Goal: Information Seeking & Learning: Learn about a topic

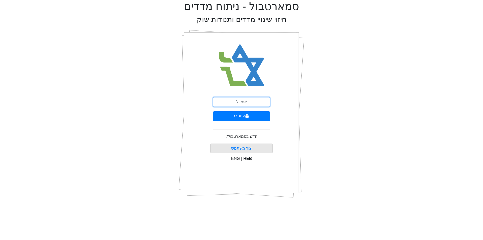
click at [248, 103] on input "email" at bounding box center [241, 102] width 57 height 10
type input "[EMAIL_ADDRESS][DOMAIN_NAME]"
click at [254, 120] on form "[EMAIL_ADDRESS][DOMAIN_NAME] התחבר" at bounding box center [241, 115] width 57 height 36
click at [260, 116] on button "התחבר" at bounding box center [241, 116] width 57 height 10
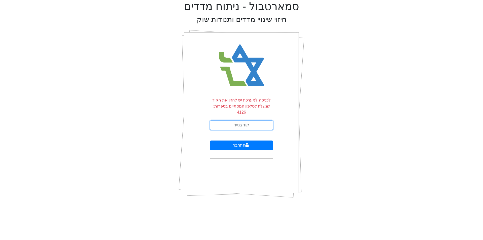
click at [238, 120] on input "text" at bounding box center [241, 125] width 63 height 10
type input "638680"
click at [210, 141] on button "התחבר" at bounding box center [241, 146] width 63 height 10
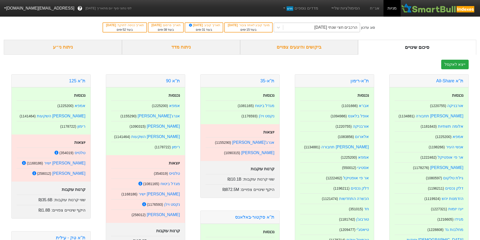
click at [324, 28] on div "הרכבים חצי שנתי [DATE]" at bounding box center [335, 27] width 43 height 6
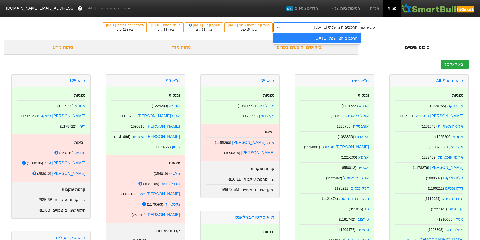
click at [388, 27] on div "סוג עדכון option הרכבים חצי שנתי [DATE] focused, 1 of 1. 1 result available. Us…" at bounding box center [240, 27] width 480 height 25
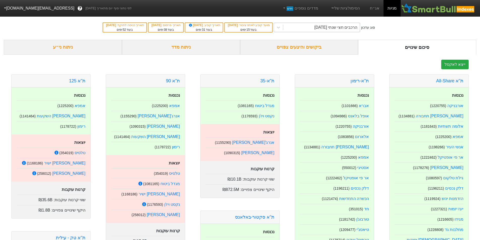
click at [315, 29] on div "הרכבים חצי שנתי [DATE]" at bounding box center [321, 27] width 77 height 9
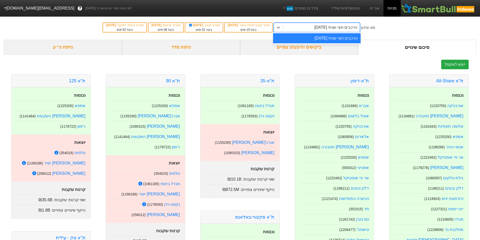
click at [328, 38] on div "הרכבים חצי שנתי [DATE]" at bounding box center [316, 38] width 87 height 10
click at [92, 47] on div "ניתוח ני״ע" at bounding box center [63, 47] width 118 height 15
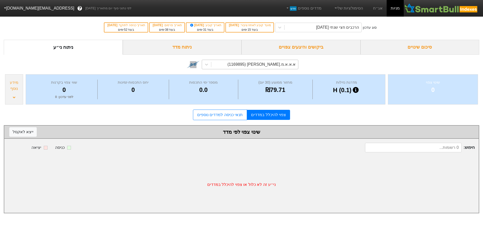
click at [283, 67] on div "א.א.א.מ.[PERSON_NAME] (1169895)" at bounding box center [262, 64] width 68 height 6
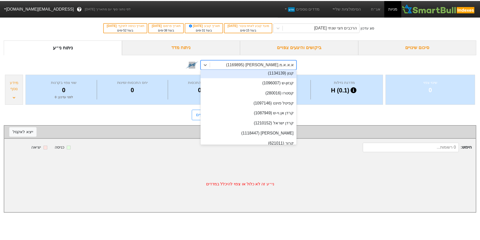
scroll to position [4757, 0]
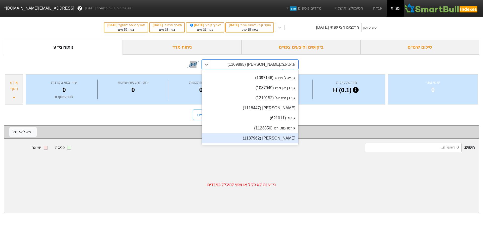
click at [272, 133] on div "[PERSON_NAME] (1187962)" at bounding box center [250, 138] width 97 height 10
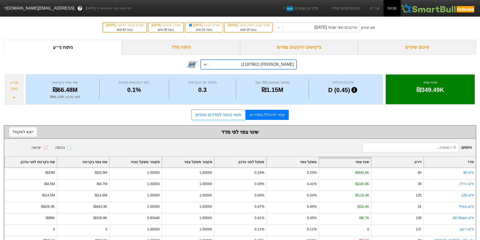
scroll to position [25, 0]
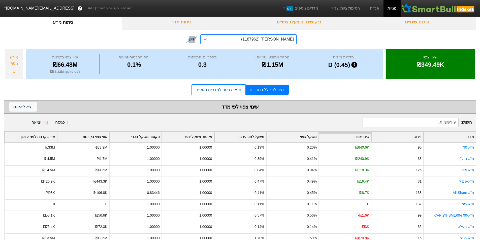
click at [233, 90] on link "תנאי כניסה למדדים נוספים" at bounding box center [218, 89] width 54 height 11
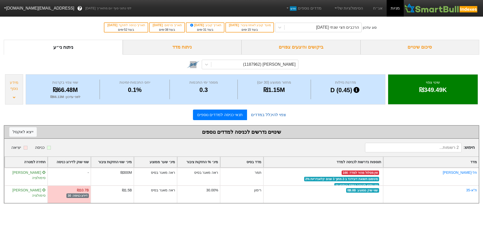
click at [264, 117] on link "צפוי להיכלל במדדים" at bounding box center [268, 115] width 43 height 10
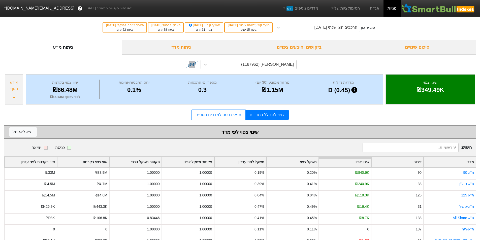
scroll to position [39, 0]
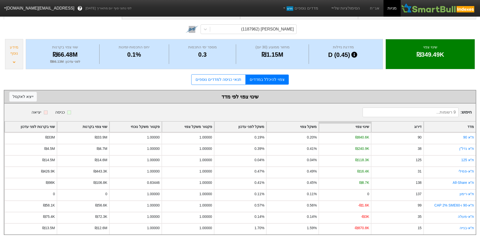
click at [16, 58] on div "מידע נוסף" at bounding box center [14, 54] width 18 height 30
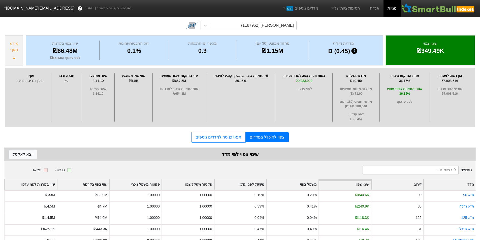
click at [358, 136] on div "צפוי להיכלל במדדים תנאי כניסה למדדים נוספים" at bounding box center [240, 137] width 472 height 11
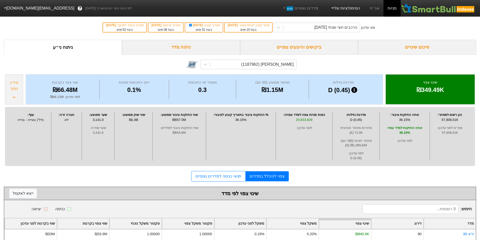
click at [343, 10] on link "הסימולציות שלי" at bounding box center [345, 8] width 34 height 10
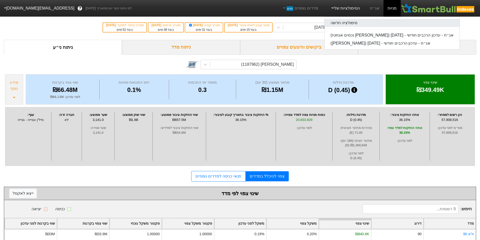
click at [345, 21] on link "סימולציה חדשה" at bounding box center [391, 23] width 135 height 8
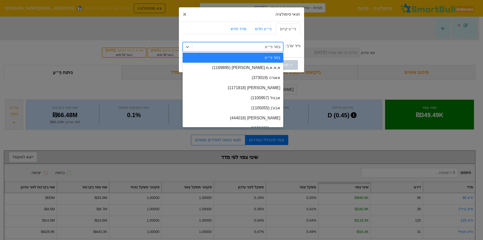
click at [279, 48] on div "בחר ני״ע" at bounding box center [273, 47] width 16 height 6
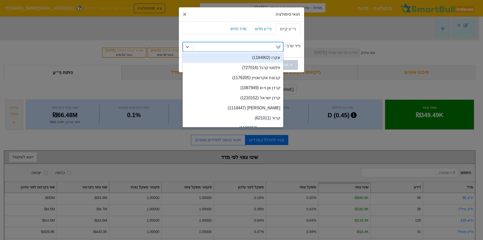
type input "קרס"
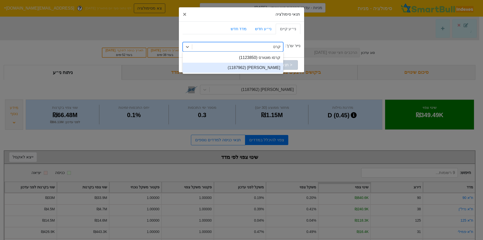
click at [245, 66] on div "[PERSON_NAME] (1187962)" at bounding box center [233, 68] width 101 height 10
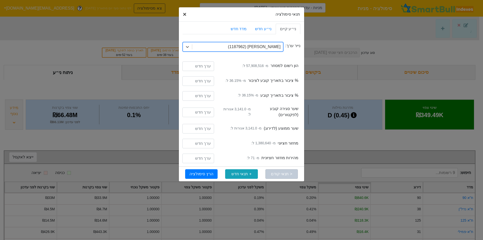
click at [186, 14] on span "×" at bounding box center [185, 14] width 4 height 7
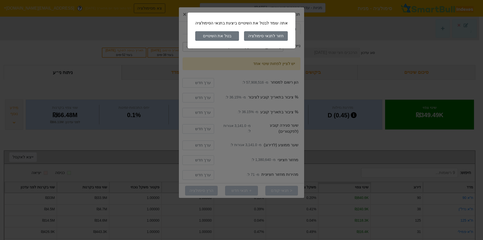
click at [229, 37] on button "בטל את השינויים" at bounding box center [217, 36] width 44 height 10
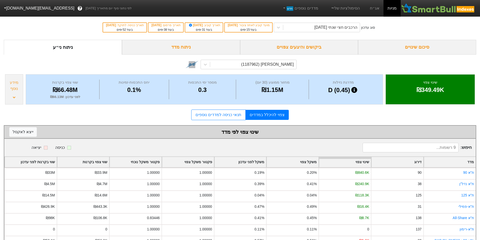
click at [260, 116] on link "צפוי להיכלל במדדים" at bounding box center [266, 115] width 43 height 10
click at [220, 112] on link "תנאי כניסה למדדים נוספים" at bounding box center [218, 115] width 54 height 11
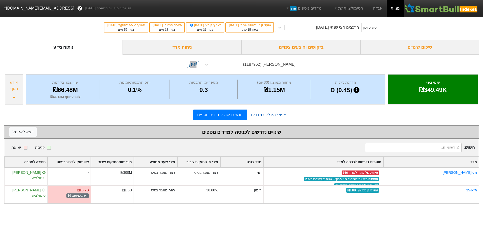
click at [269, 116] on link "צפוי להיכלל במדדים" at bounding box center [268, 115] width 43 height 10
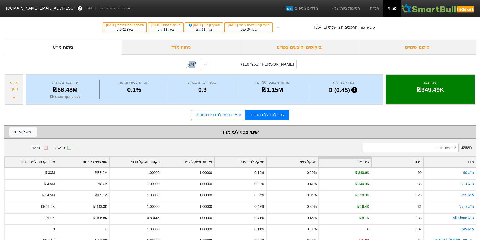
click at [201, 53] on div "ניתוח מדד" at bounding box center [181, 47] width 118 height 15
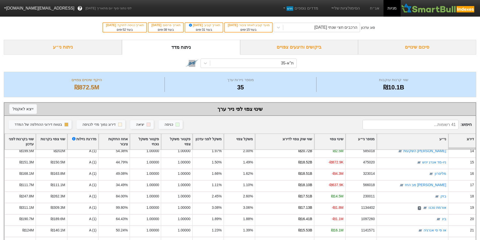
scroll to position [25, 0]
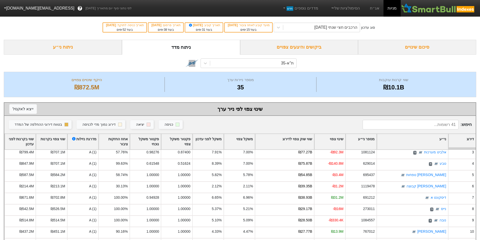
click at [299, 41] on div "ביקושים והיצעים צפויים" at bounding box center [299, 47] width 118 height 15
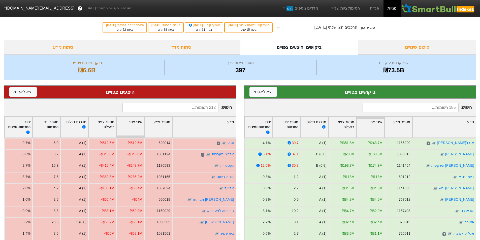
click at [400, 51] on div "סיכום שינויים" at bounding box center [417, 47] width 118 height 15
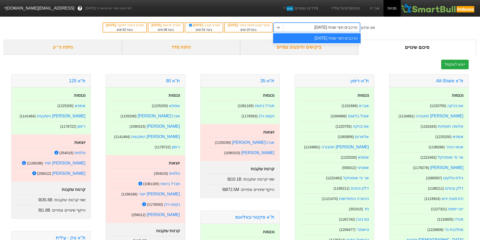
click at [330, 27] on div "הרכבים חצי שנתי [DATE]" at bounding box center [335, 27] width 43 height 6
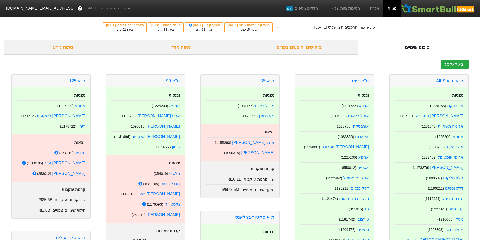
click at [367, 49] on div "סיכום שינויים" at bounding box center [417, 47] width 118 height 15
click at [82, 48] on div "ניתוח ני״ע" at bounding box center [63, 47] width 118 height 15
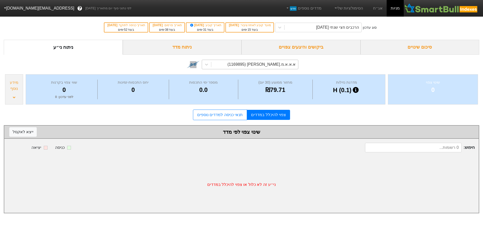
click at [272, 66] on div "א.א.א.מ.[PERSON_NAME] (1169895)" at bounding box center [262, 64] width 68 height 6
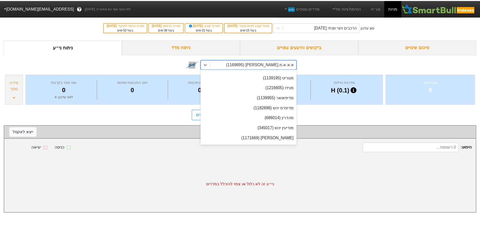
scroll to position [3147, 0]
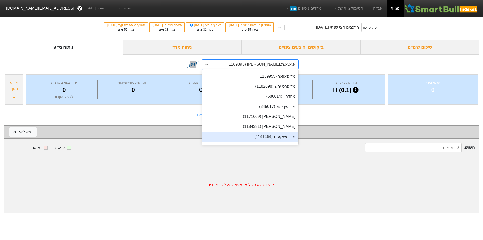
click at [265, 132] on div "מור השקעות (1141464)" at bounding box center [250, 137] width 97 height 10
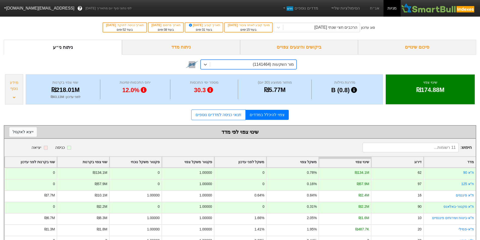
click at [271, 116] on link "צפוי להיכלל במדדים" at bounding box center [266, 115] width 43 height 10
click at [237, 116] on link "תנאי כניסה למדדים נוספים" at bounding box center [218, 115] width 54 height 11
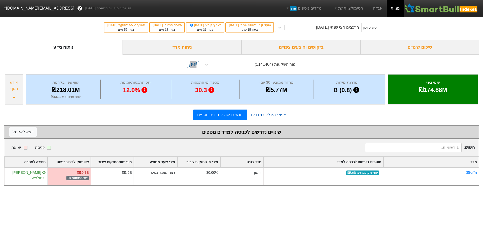
click at [259, 116] on link "צפוי להיכלל במדדים" at bounding box center [268, 115] width 43 height 10
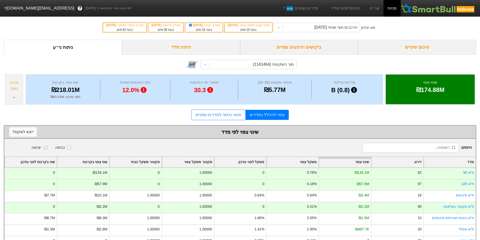
click at [388, 46] on div "סיכום שינויים" at bounding box center [417, 47] width 118 height 15
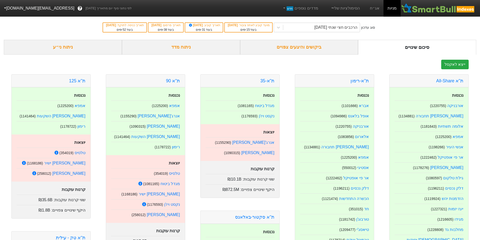
click at [334, 48] on div "ביקושים והיצעים צפויים" at bounding box center [299, 47] width 118 height 15
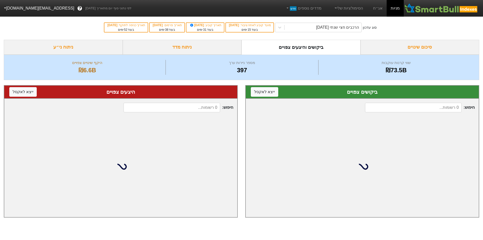
click at [432, 48] on div "סיכום שינויים" at bounding box center [420, 47] width 119 height 15
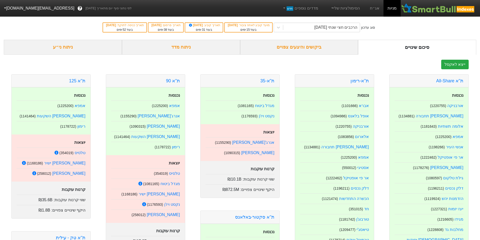
click at [111, 46] on div "ניתוח ני״ע" at bounding box center [63, 47] width 118 height 15
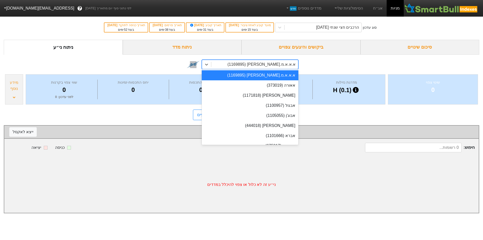
click at [269, 62] on div "א.א.א.מ.[PERSON_NAME] (1169895)" at bounding box center [262, 64] width 68 height 6
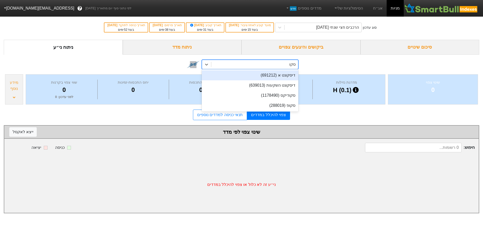
type input "סקופ"
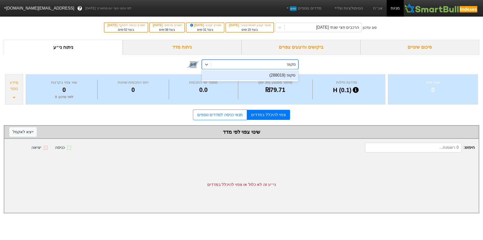
click at [285, 73] on div "סקופ (288019)" at bounding box center [250, 75] width 97 height 10
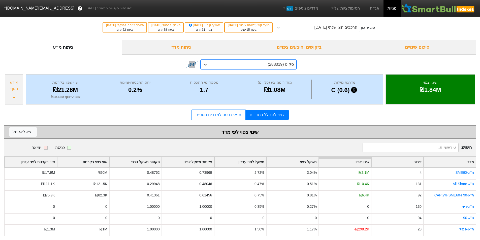
scroll to position [5, 0]
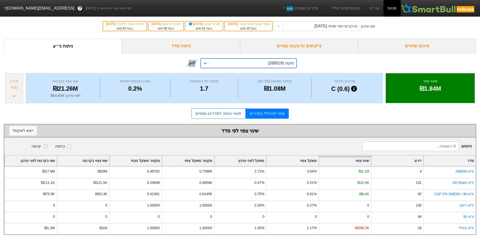
click at [241, 113] on link "תנאי כניסה למדדים נוספים" at bounding box center [218, 113] width 54 height 11
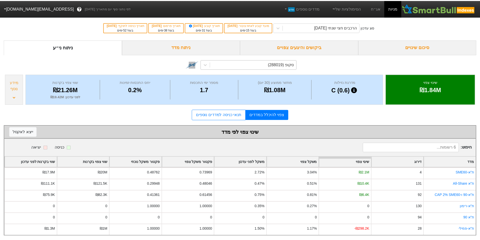
scroll to position [5, 0]
